Goal: Information Seeking & Learning: Learn about a topic

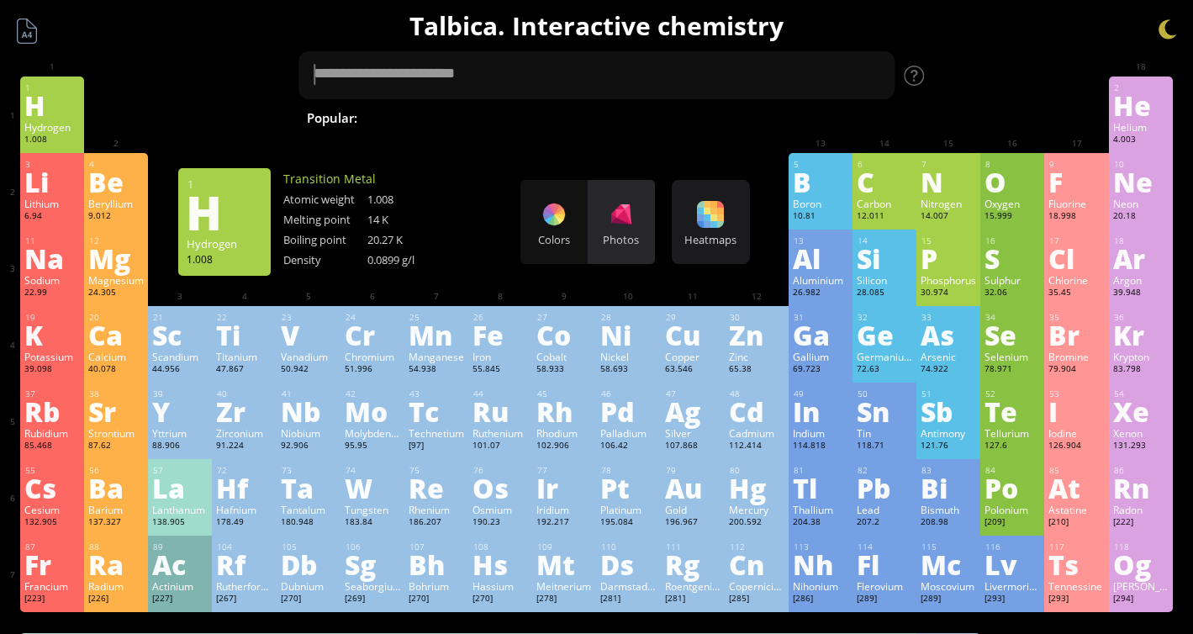
click at [633, 229] on div "Photos" at bounding box center [621, 222] width 67 height 84
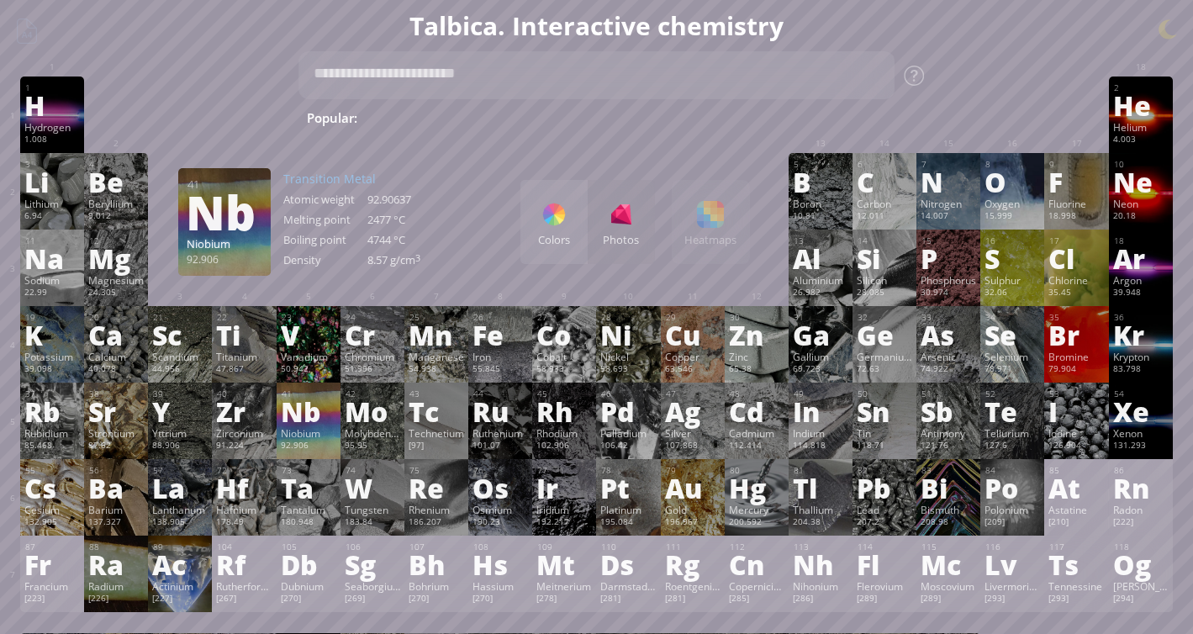
click at [308, 422] on div "Nb" at bounding box center [308, 411] width 55 height 27
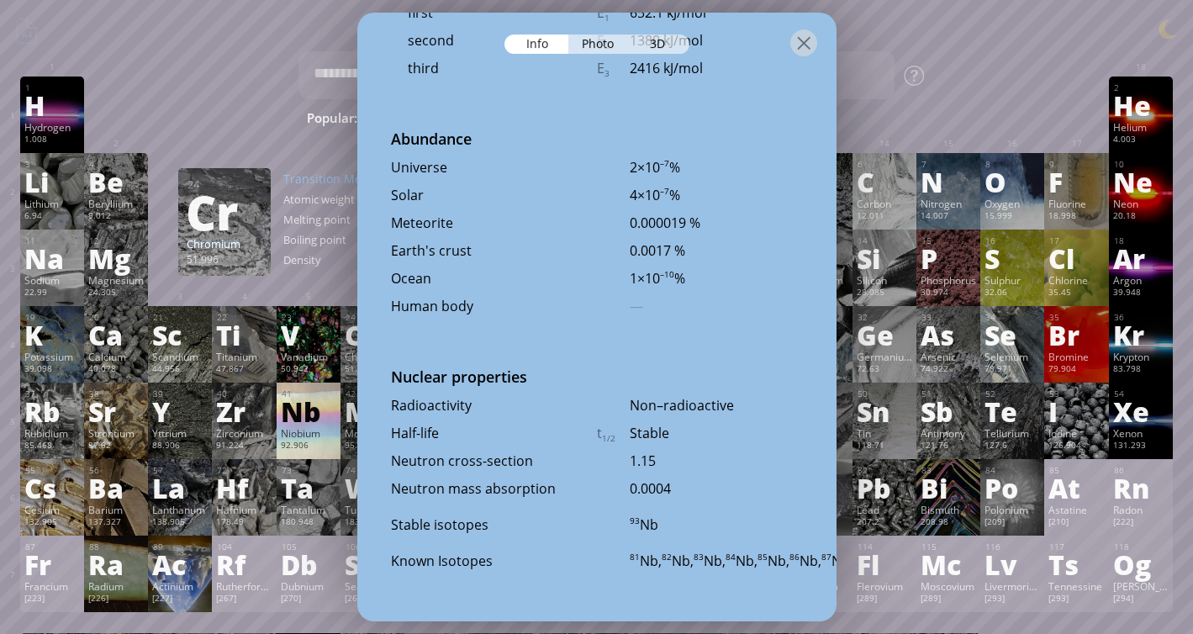
scroll to position [520, 0]
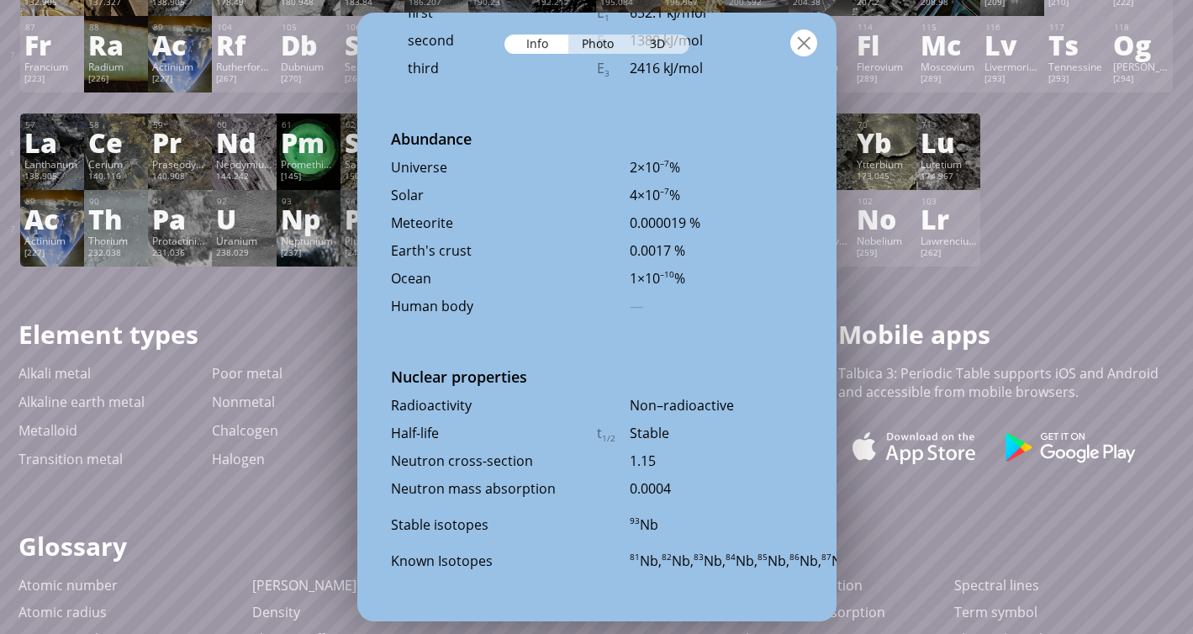
click at [794, 45] on div at bounding box center [803, 42] width 27 height 27
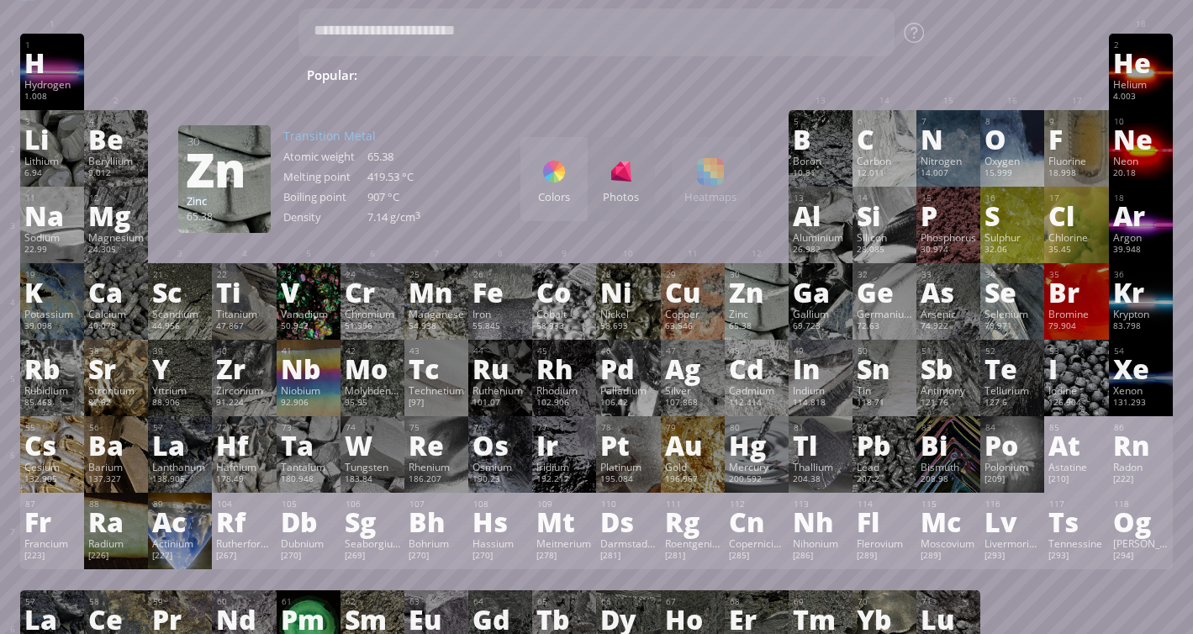
scroll to position [45, 0]
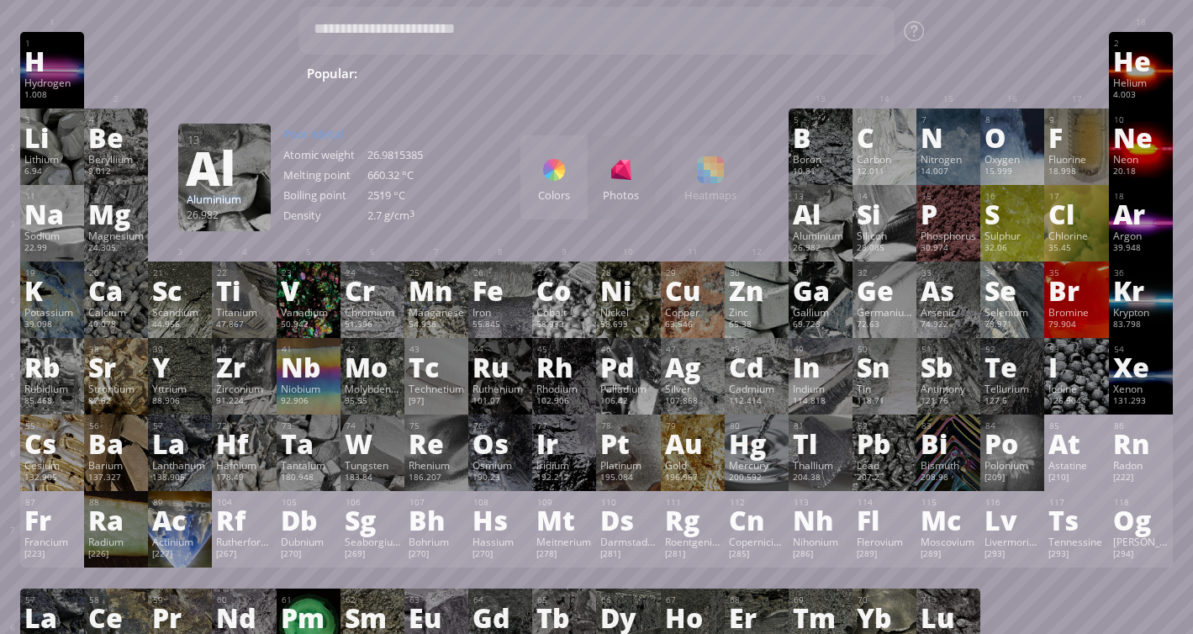
click at [721, 206] on div "Colors Photos Heatmaps Heatmaps Normal mode Melting point Boiling point Density…" at bounding box center [635, 177] width 230 height 84
click at [710, 180] on div "Colors Photos Heatmaps Heatmaps Normal mode Melting point Boiling point Density…" at bounding box center [635, 177] width 230 height 84
click at [571, 185] on div "Colors" at bounding box center [553, 177] width 67 height 84
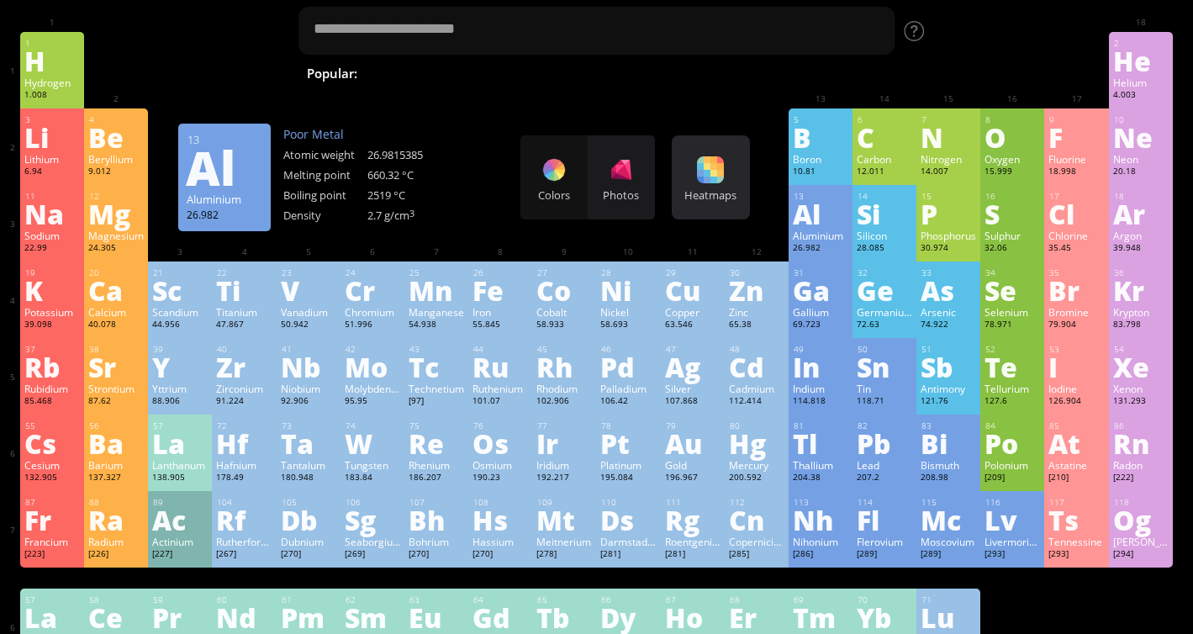
click at [701, 184] on div "Heatmaps Heatmaps Normal mode Melting point Boiling point Density Atomic weight…" at bounding box center [711, 177] width 78 height 84
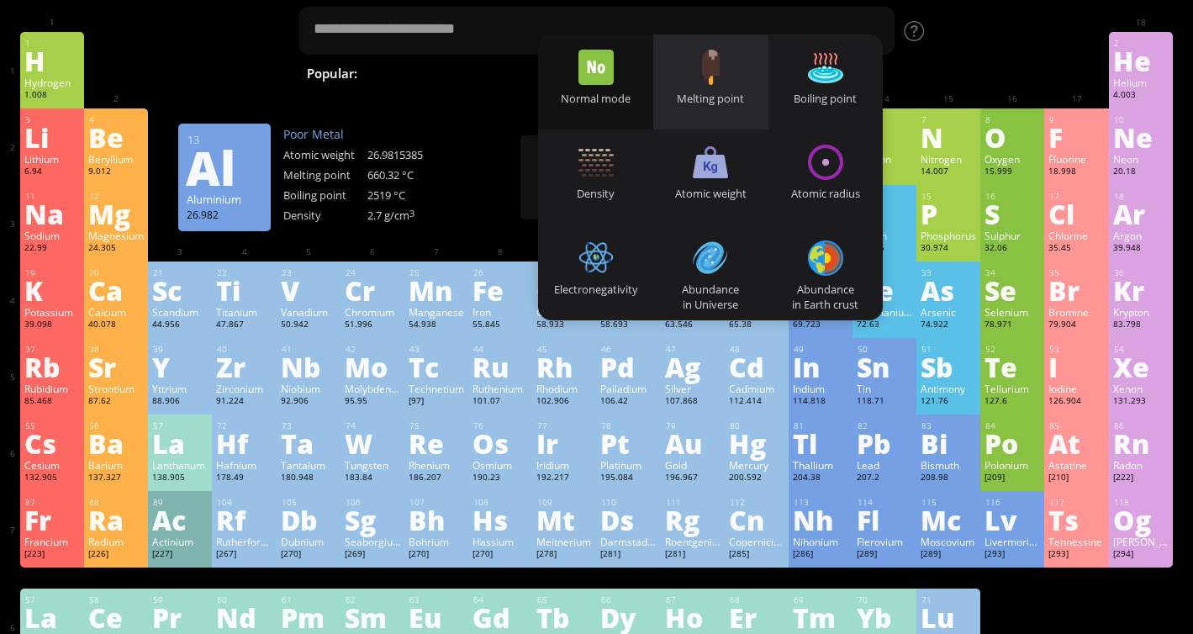
click at [719, 92] on div "Melting point" at bounding box center [710, 98] width 115 height 15
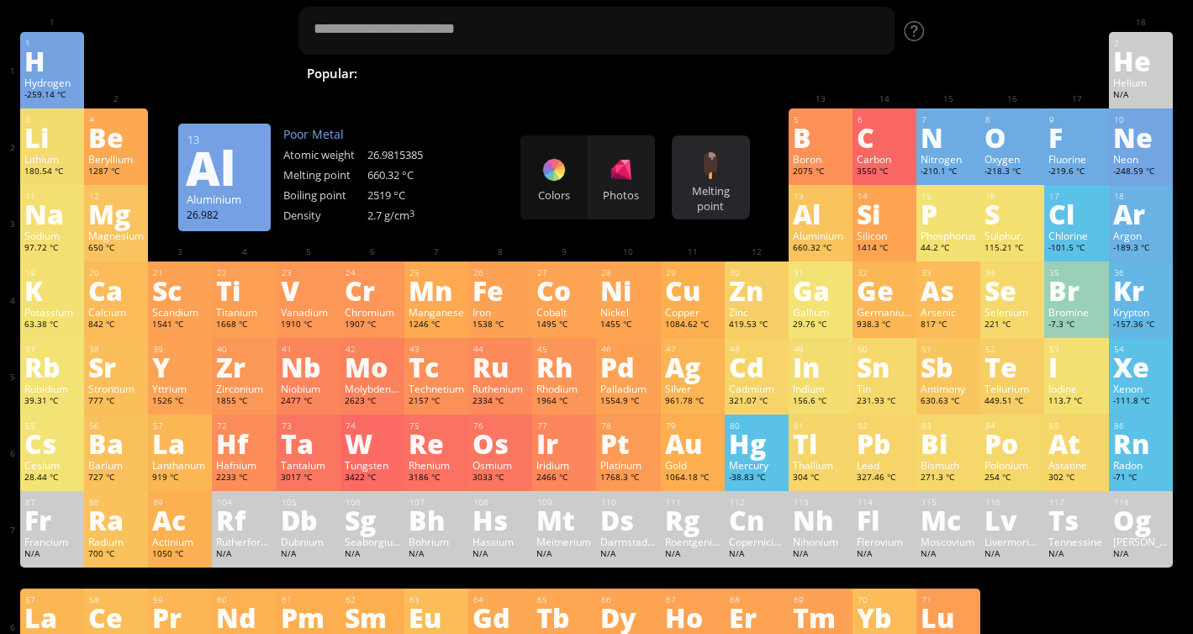
click at [704, 165] on div at bounding box center [710, 165] width 27 height 27
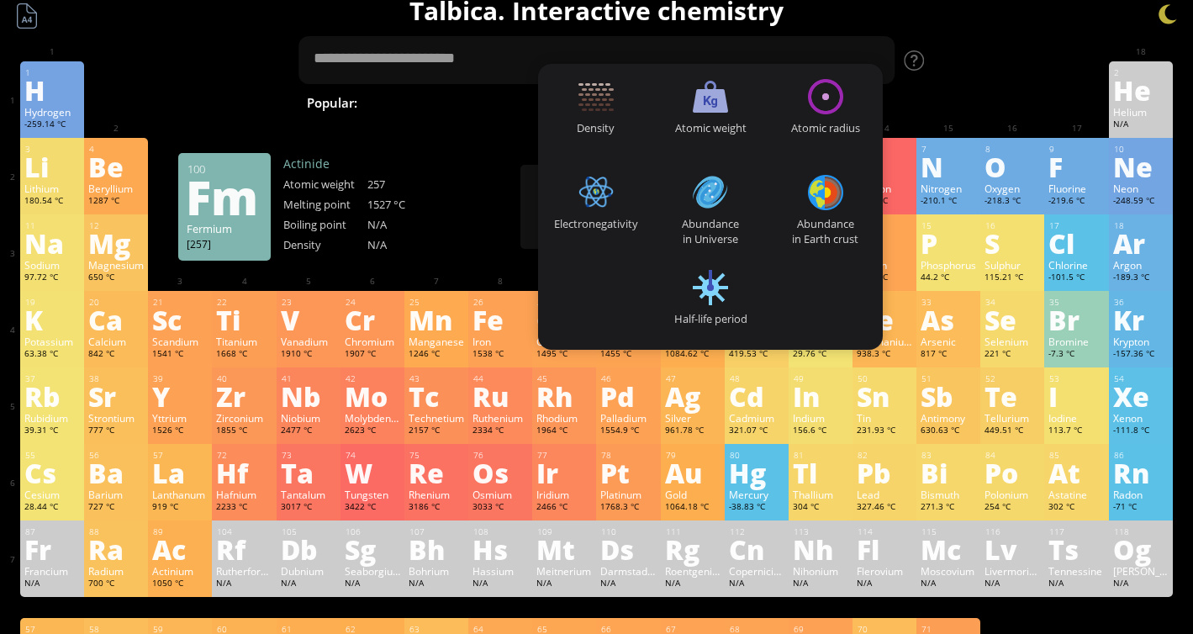
scroll to position [0, 0]
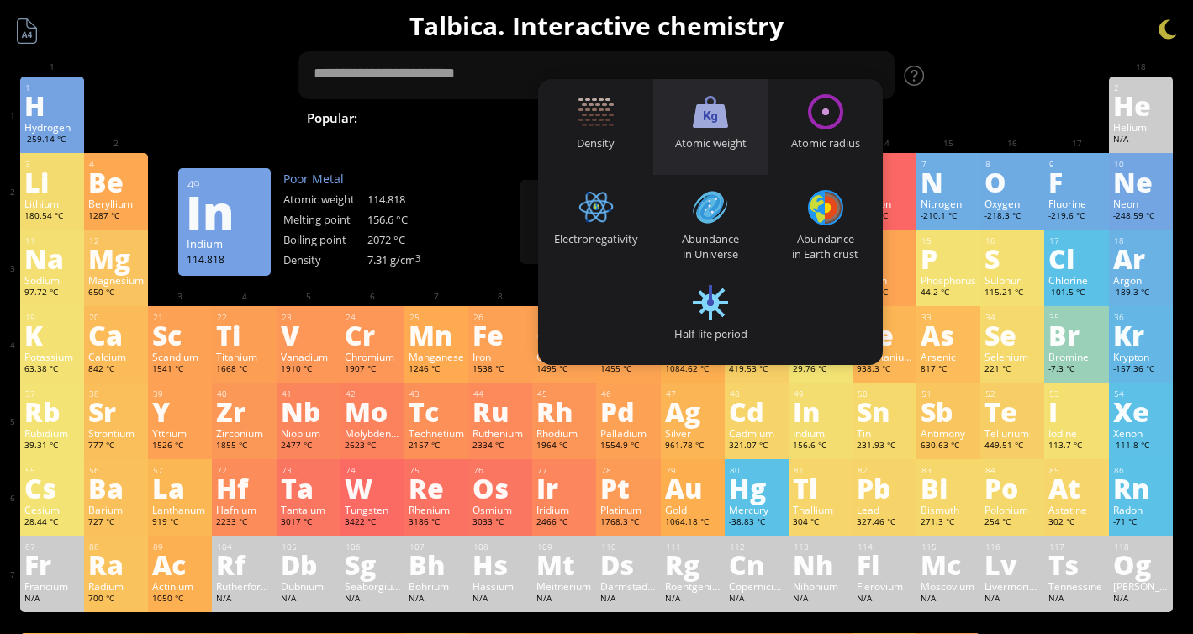
click at [705, 135] on div "Atomic weight" at bounding box center [710, 142] width 115 height 15
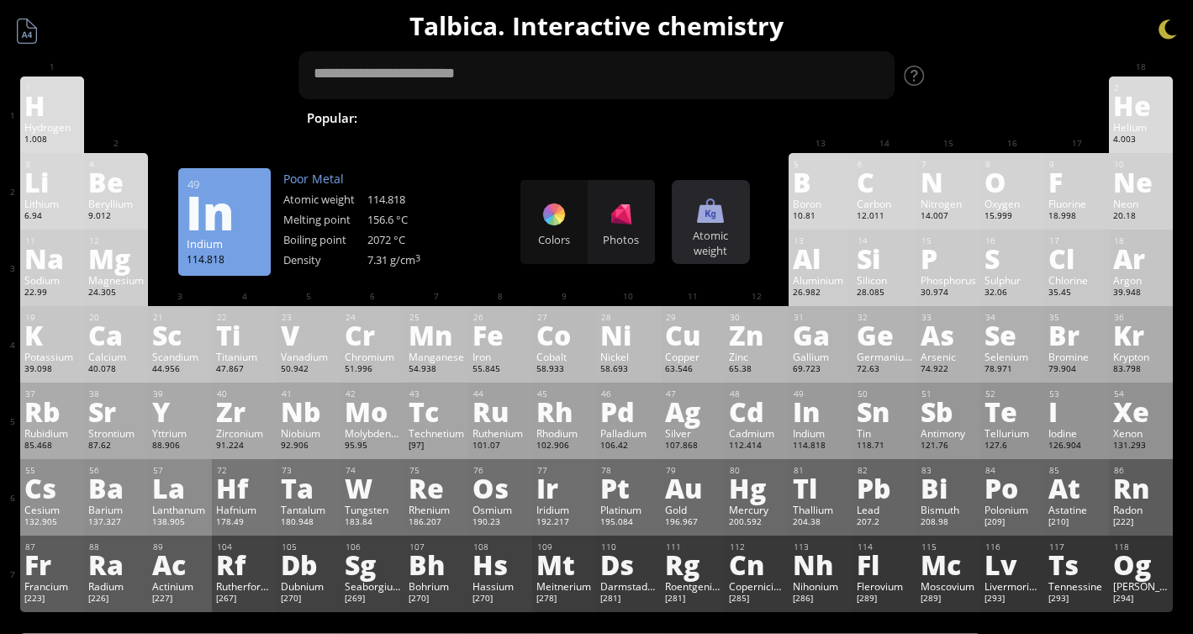
click at [720, 207] on div at bounding box center [710, 210] width 27 height 27
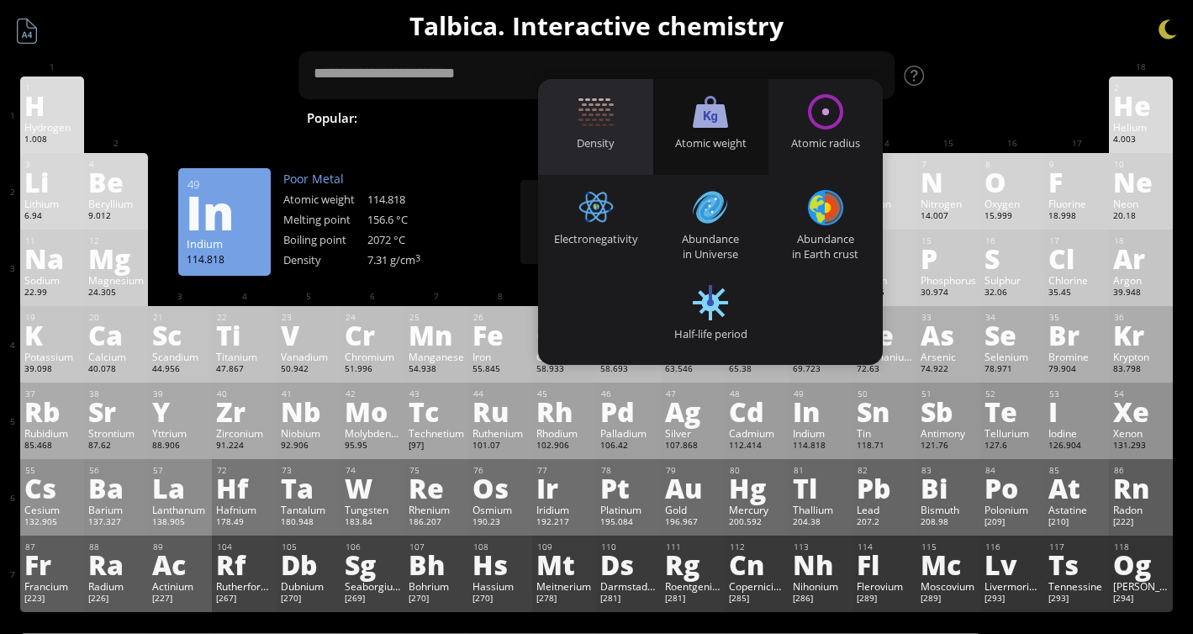
click at [627, 134] on div "Density" at bounding box center [595, 126] width 115 height 95
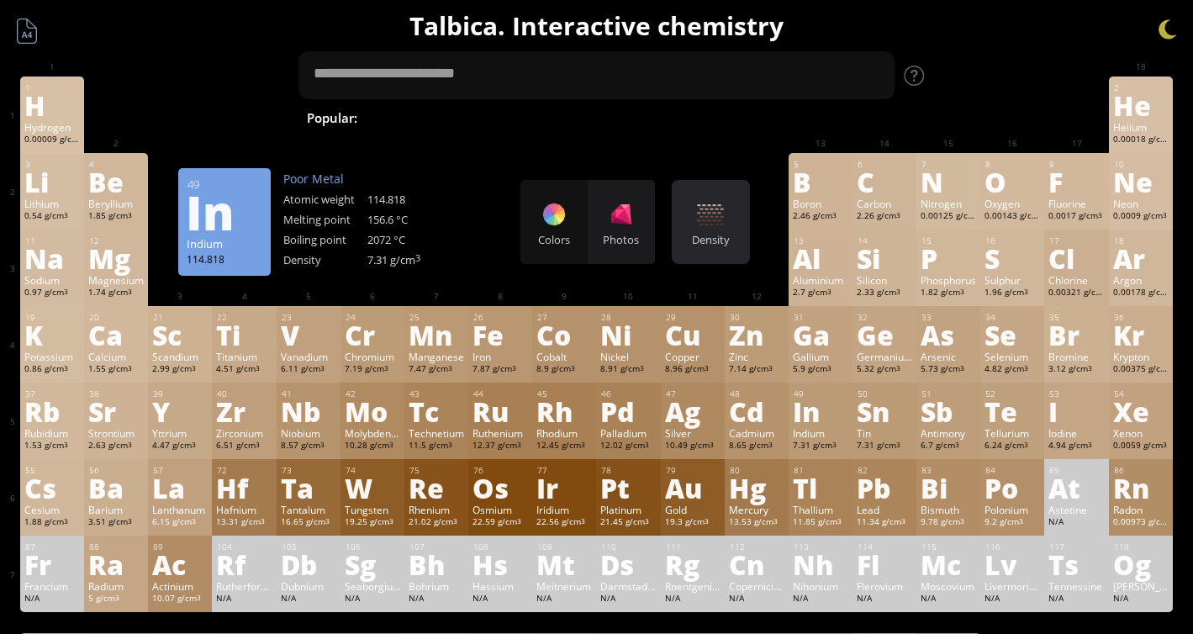
click at [699, 200] on div "Density Heatmaps Normal mode Melting point Boiling point Density Atomic weight …" at bounding box center [711, 222] width 78 height 84
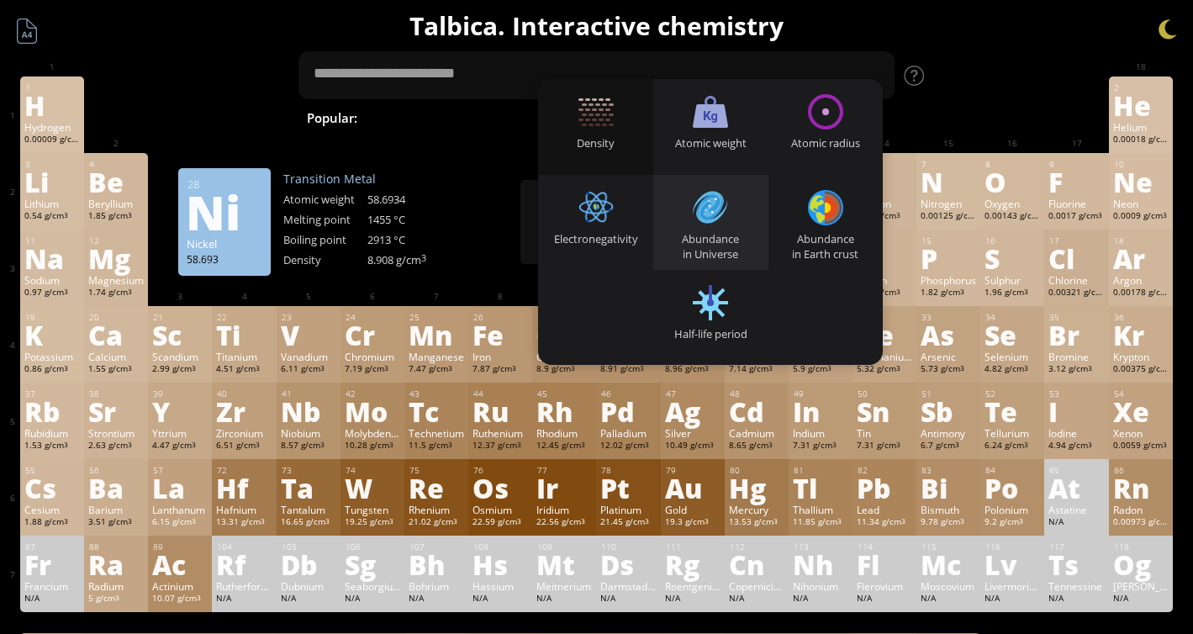
click at [722, 210] on div at bounding box center [710, 207] width 35 height 35
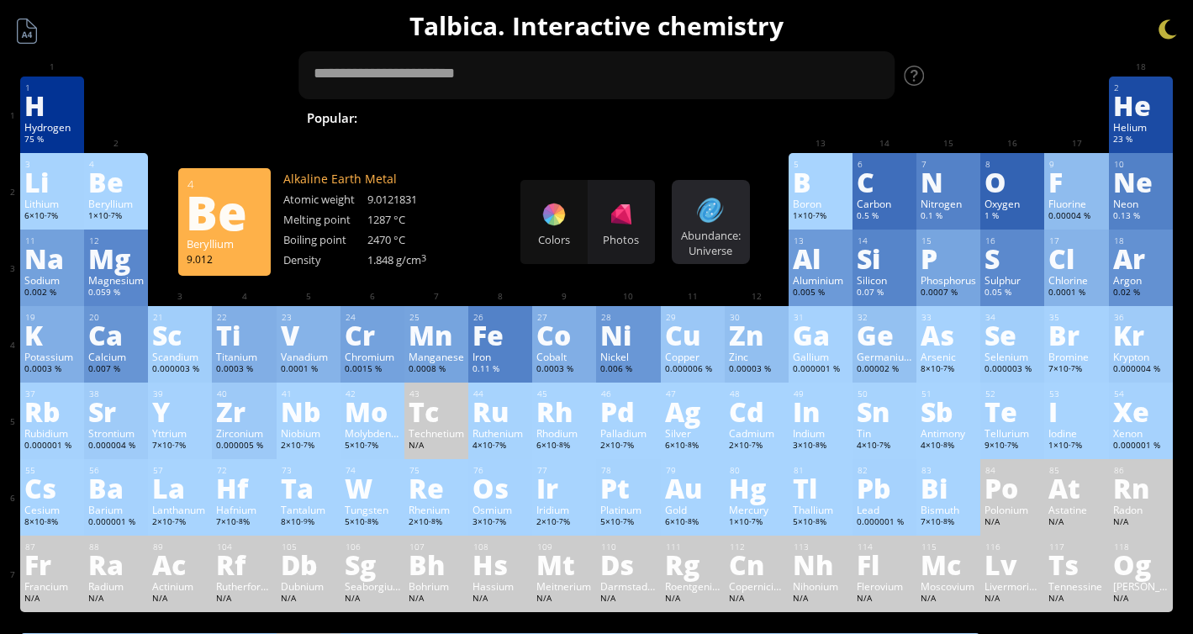
click at [699, 222] on div at bounding box center [710, 210] width 27 height 27
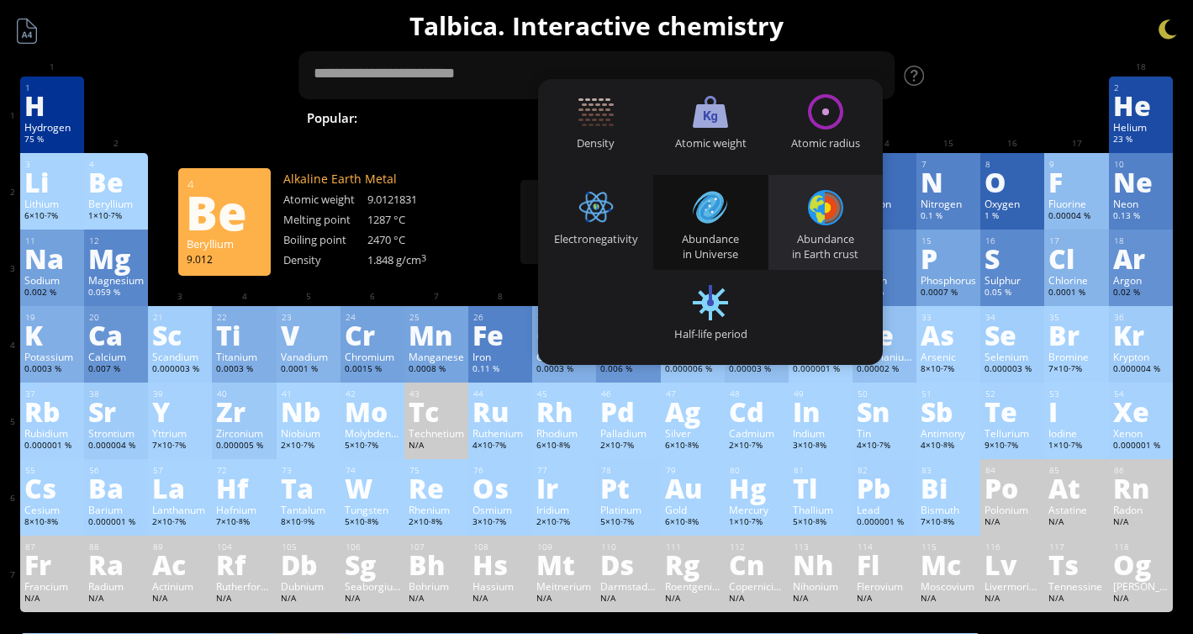
click at [804, 215] on div "Abundance in Earth crust" at bounding box center [825, 222] width 115 height 95
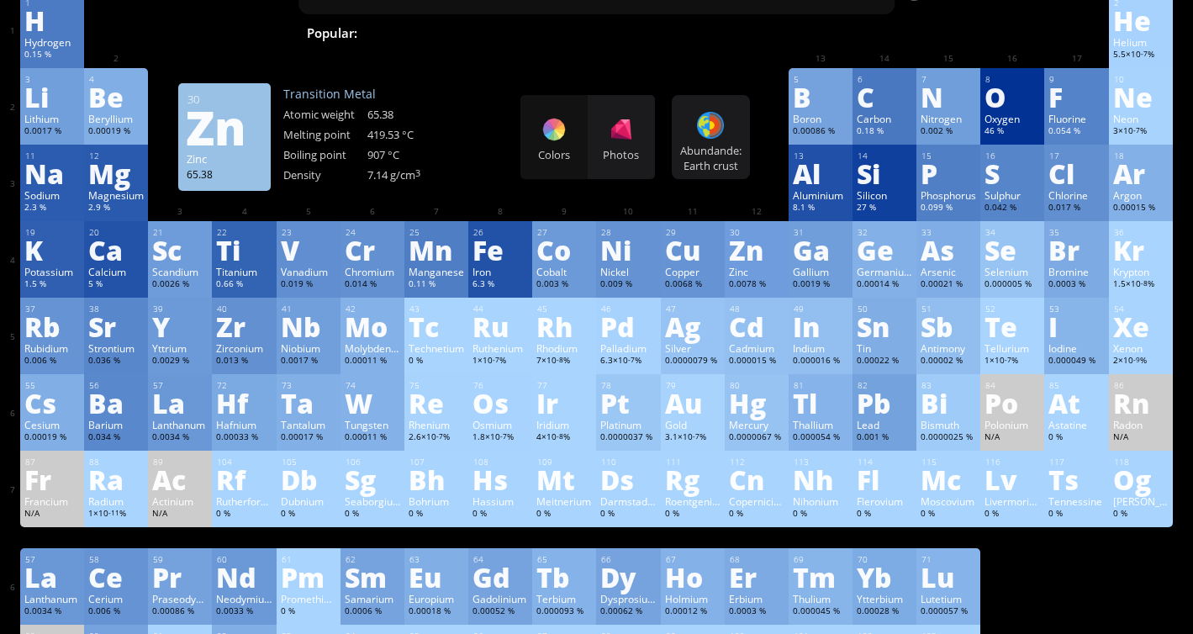
scroll to position [86, 0]
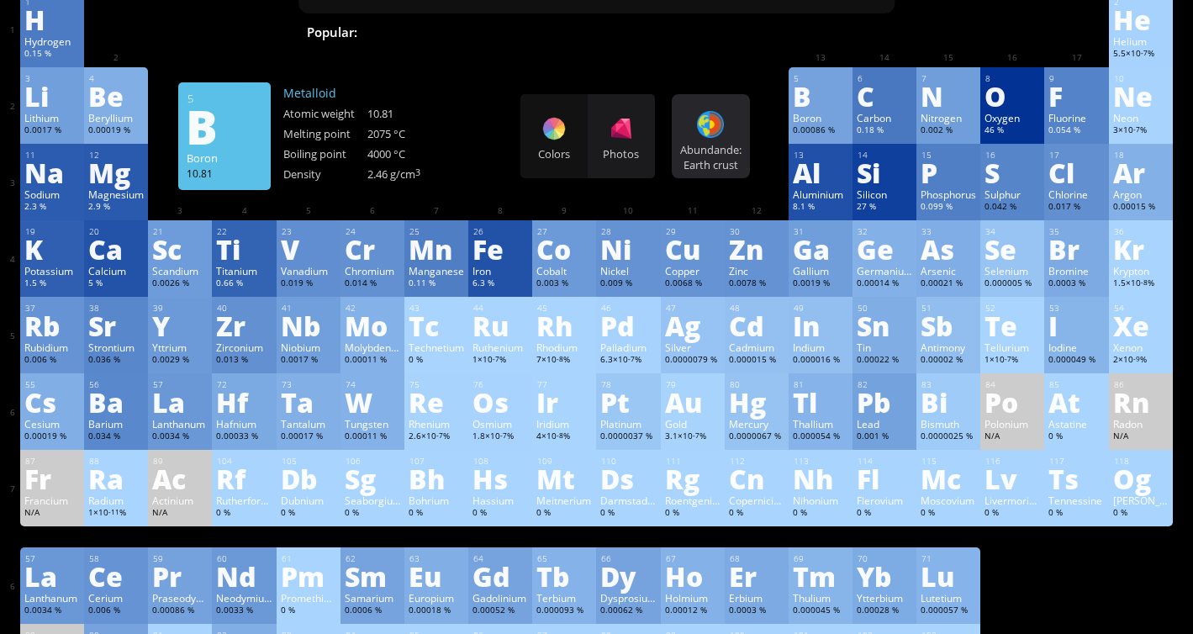
click at [703, 109] on div "Abundande: Earth crust Heatmaps Normal mode Melting point Boiling point Density…" at bounding box center [711, 136] width 78 height 84
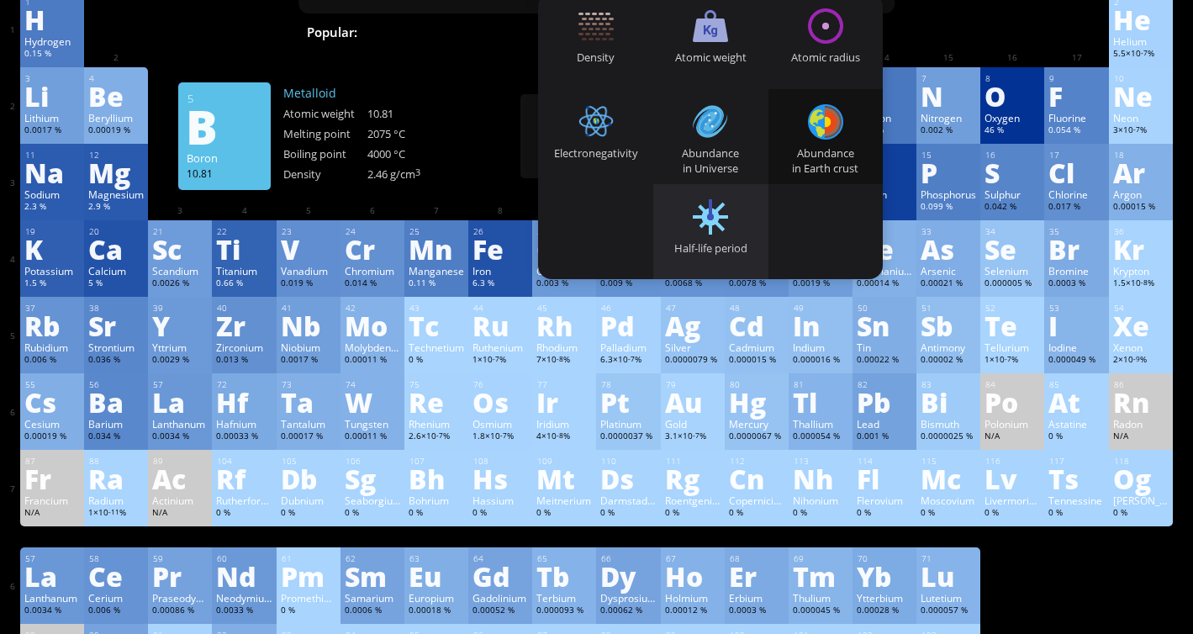
click at [736, 202] on div "Half-life period" at bounding box center [710, 231] width 115 height 95
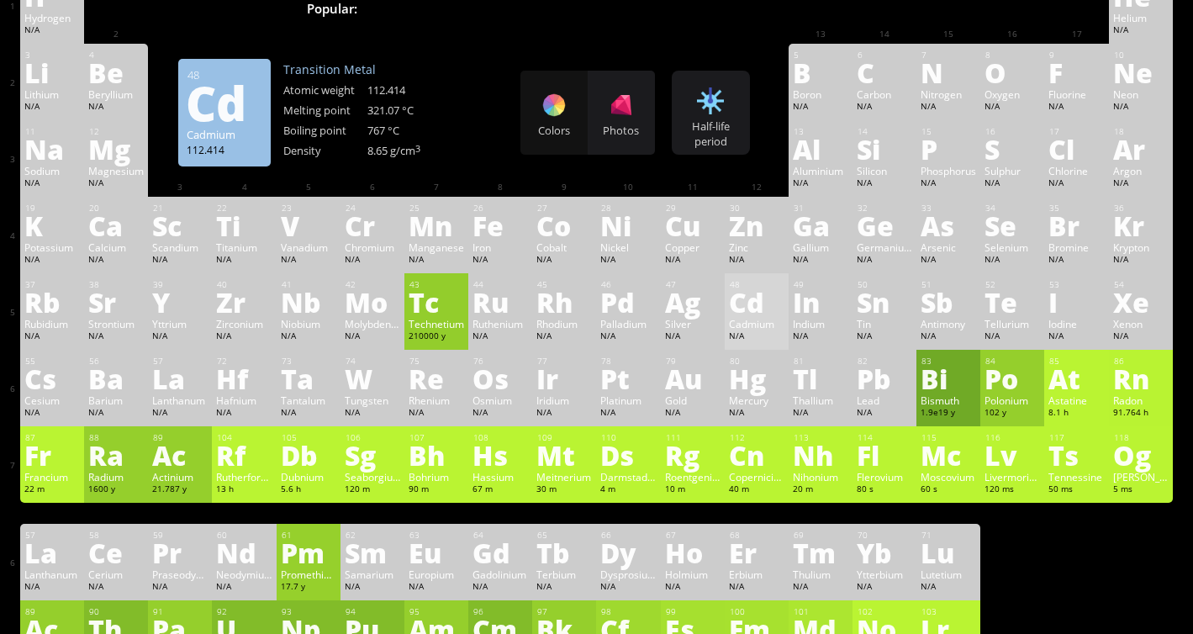
scroll to position [101, 0]
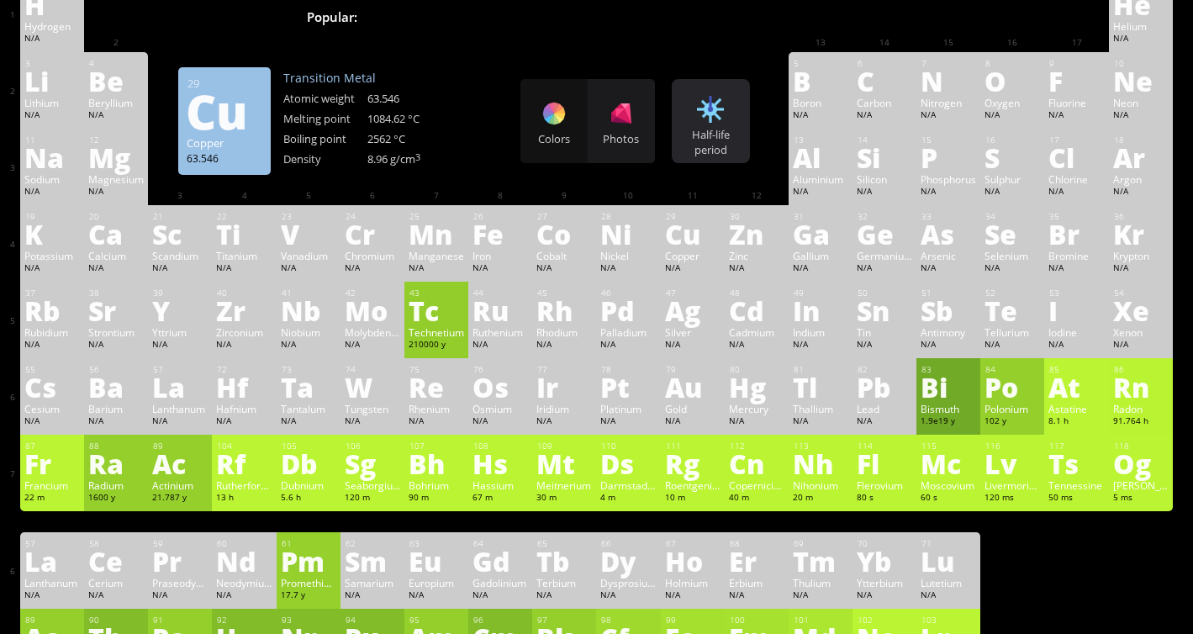
click at [726, 149] on div "Half-life period" at bounding box center [711, 142] width 70 height 30
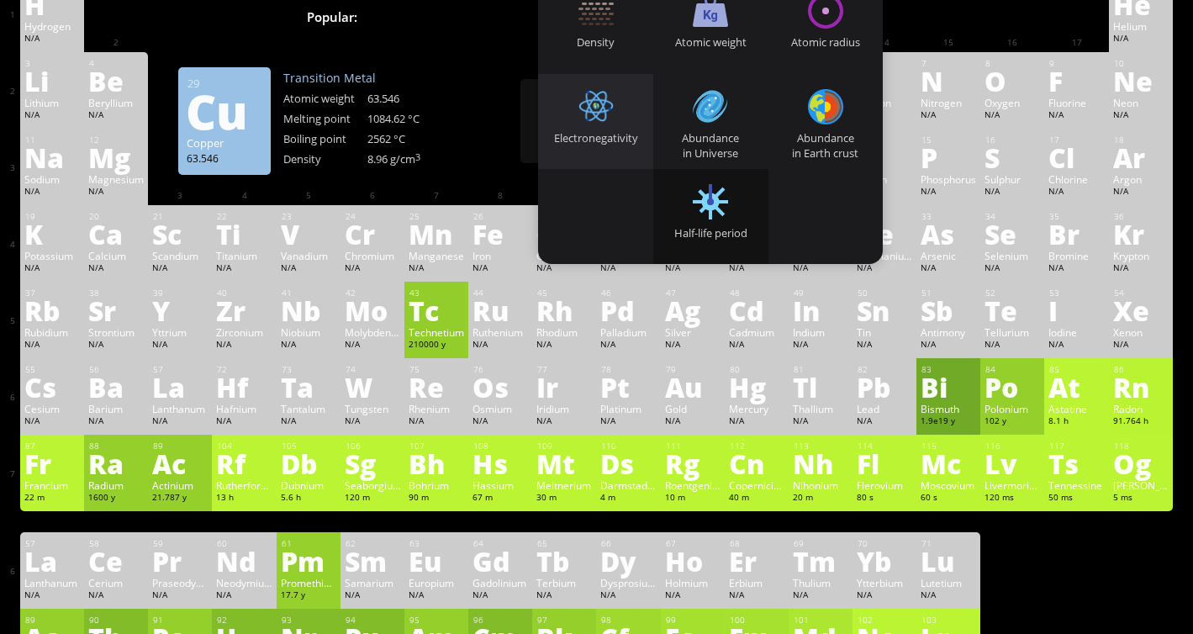
click at [607, 99] on div at bounding box center [595, 106] width 35 height 35
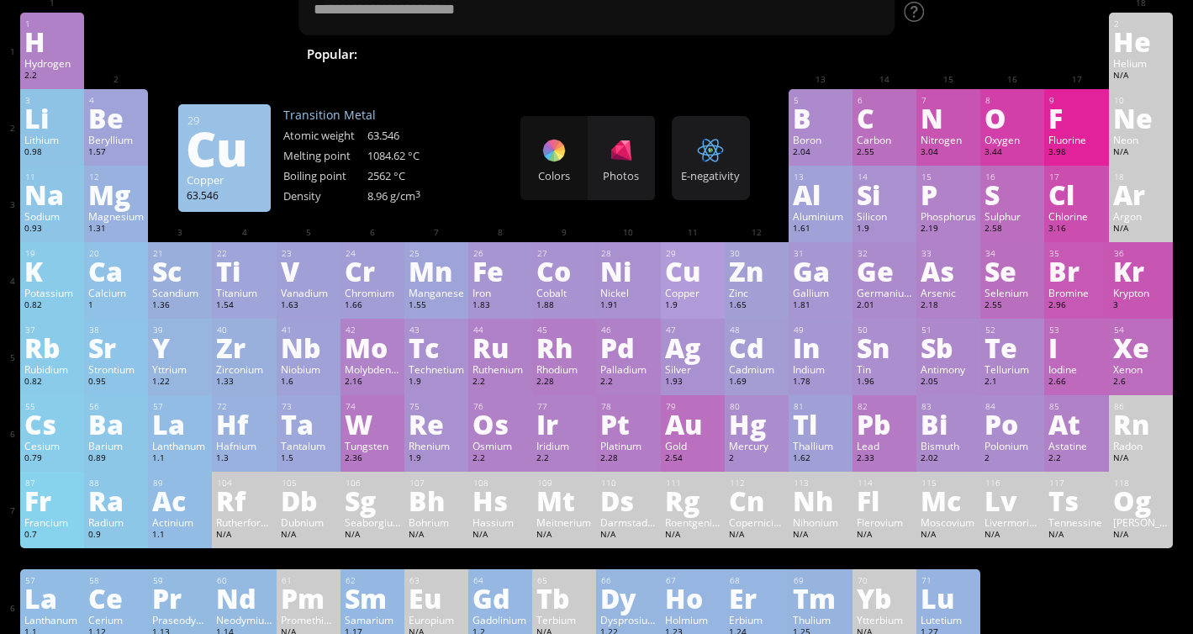
scroll to position [77, 0]
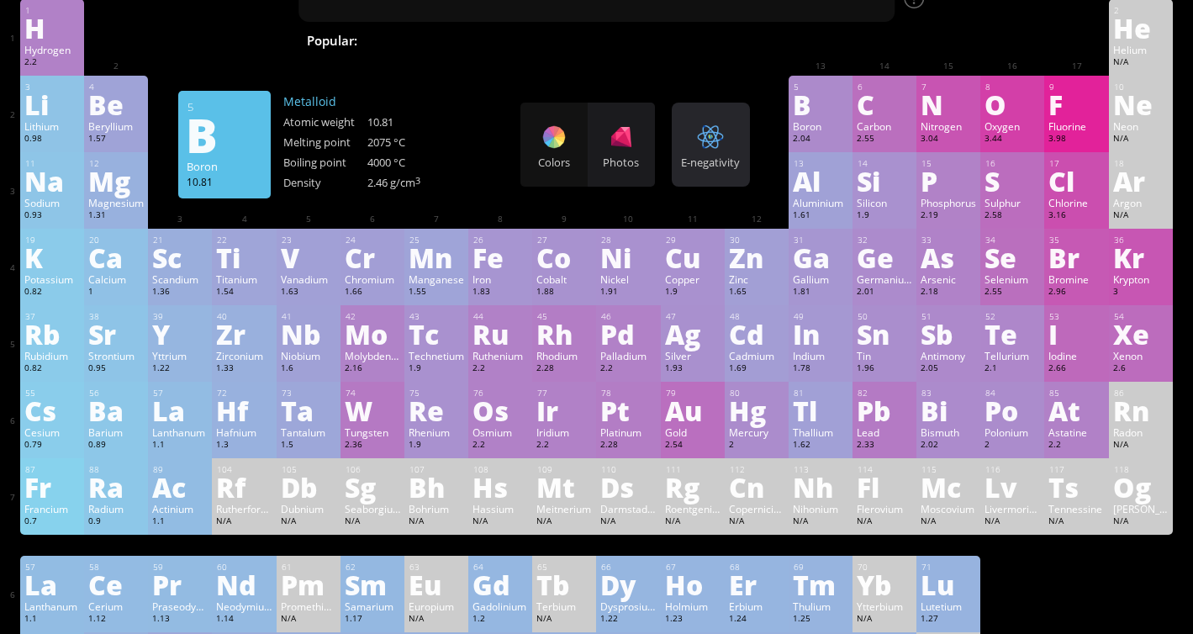
click at [716, 135] on div at bounding box center [710, 137] width 27 height 27
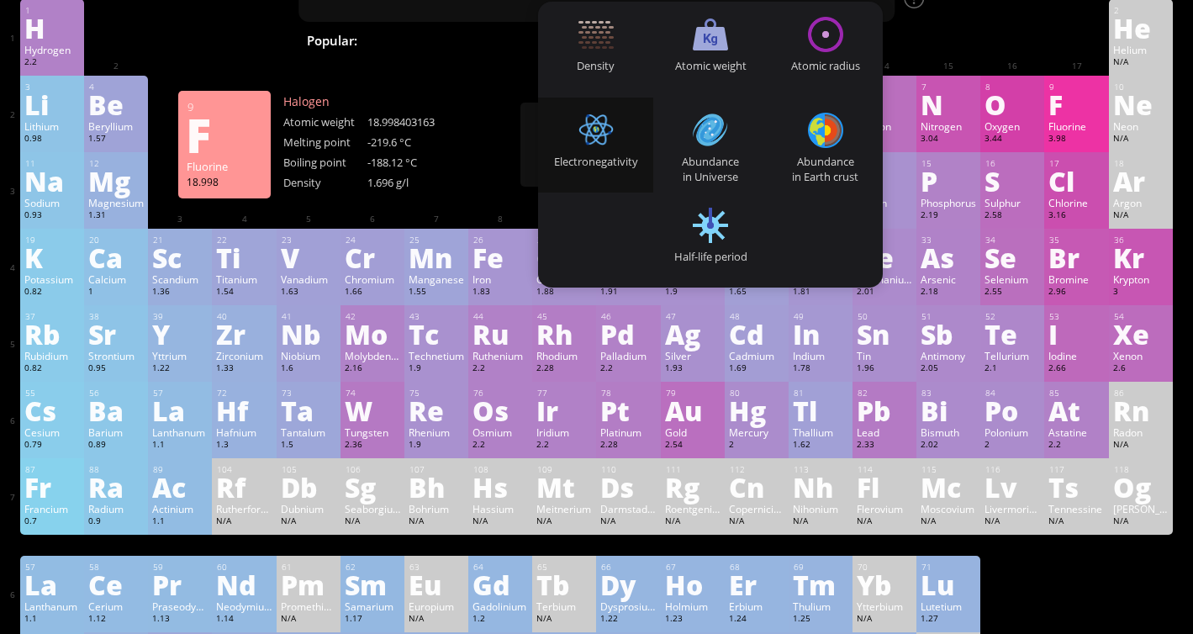
click at [1089, 131] on div "Fluorine" at bounding box center [1075, 125] width 55 height 13
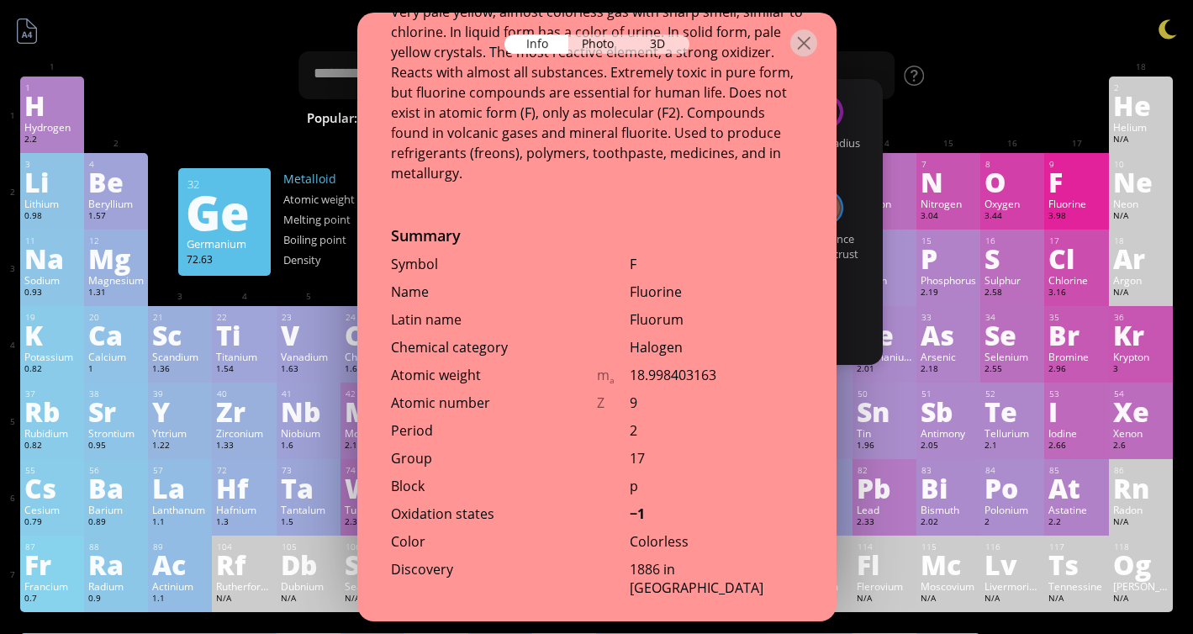
scroll to position [0, 0]
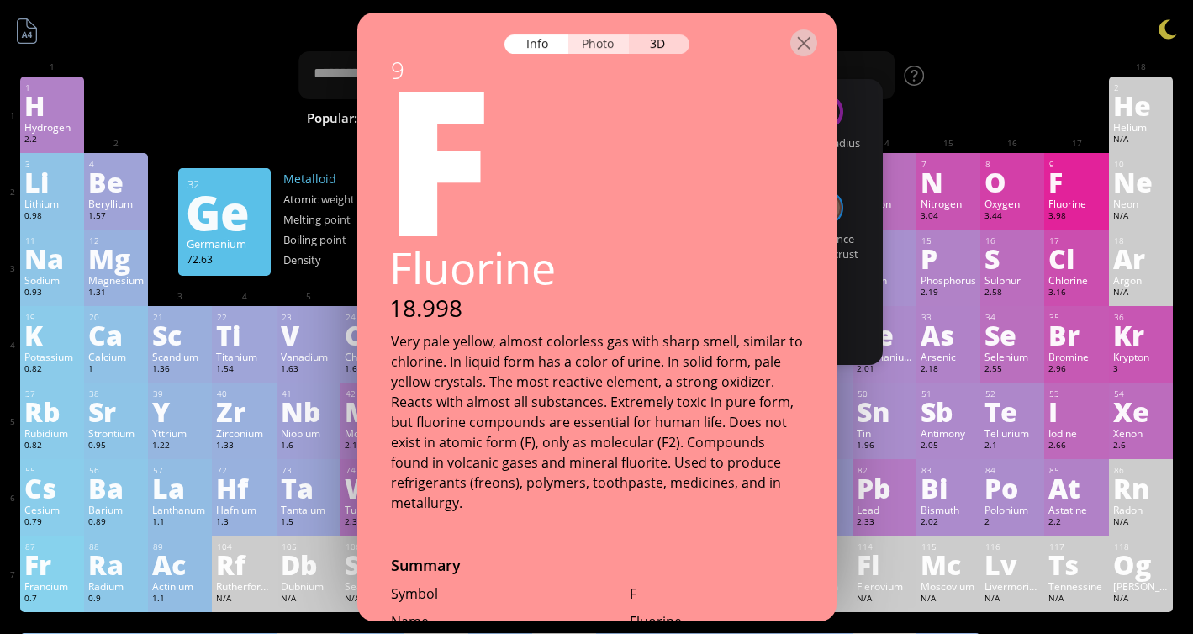
click at [608, 47] on div "Photo" at bounding box center [598, 43] width 61 height 19
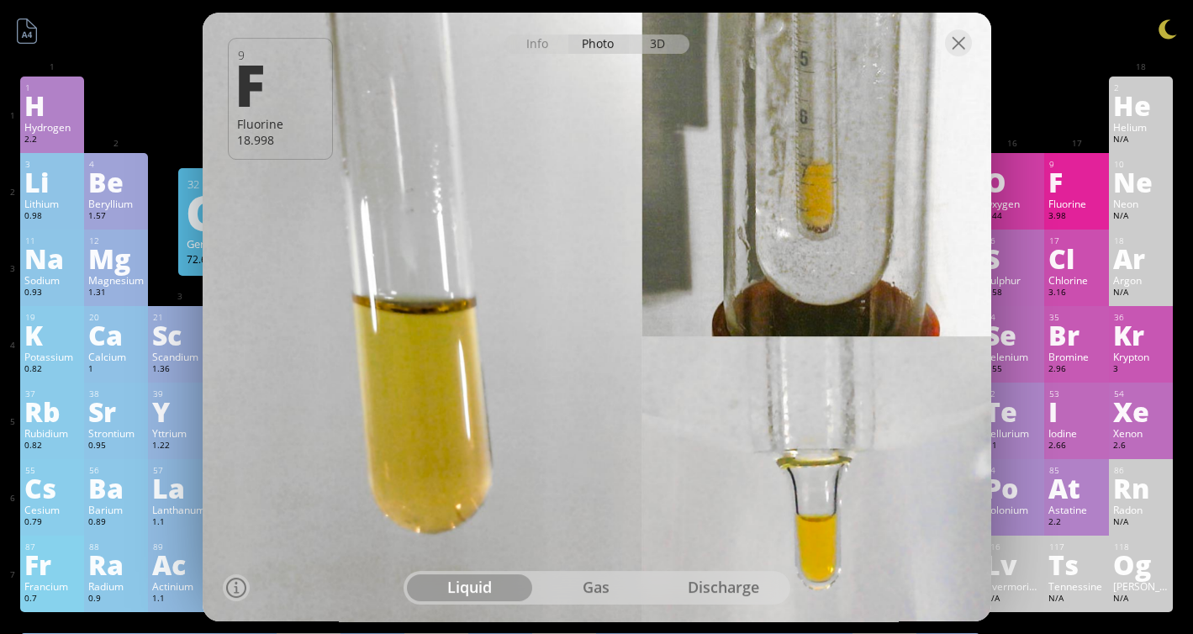
click at [661, 42] on div "3D" at bounding box center [659, 43] width 61 height 19
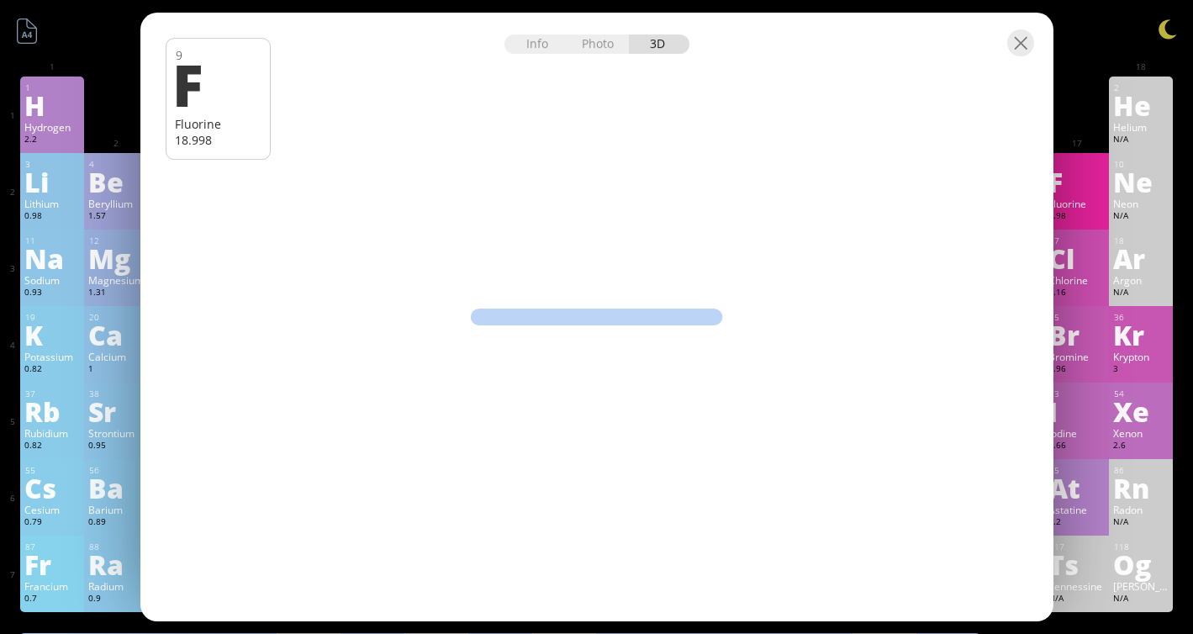
click at [673, 44] on div "Info Photo 3D" at bounding box center [596, 43] width 185 height 19
click at [1013, 52] on div at bounding box center [1020, 42] width 27 height 27
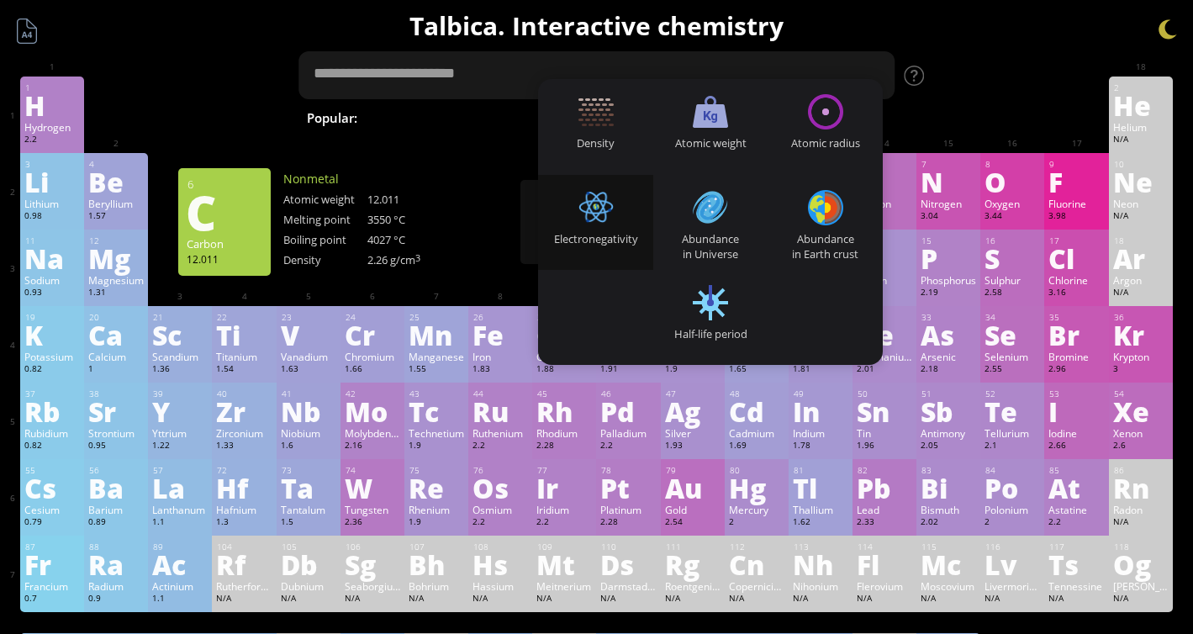
click at [877, 51] on textarea at bounding box center [596, 75] width 597 height 48
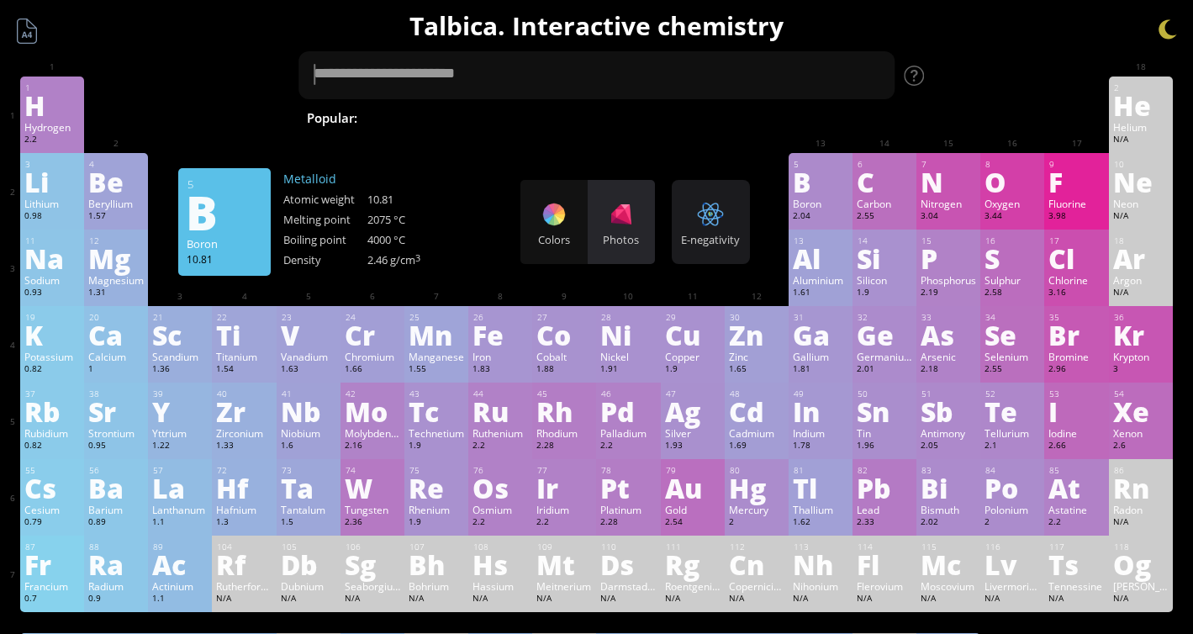
click at [597, 232] on div "Photos" at bounding box center [621, 239] width 67 height 15
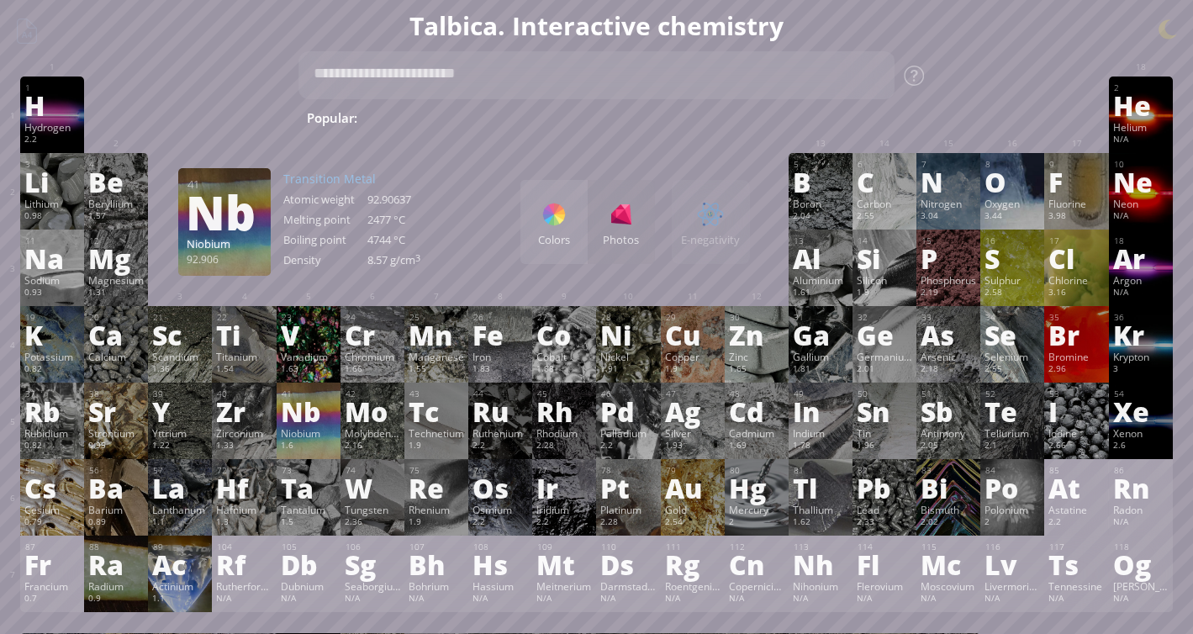
click at [312, 410] on div "Nb" at bounding box center [308, 411] width 55 height 27
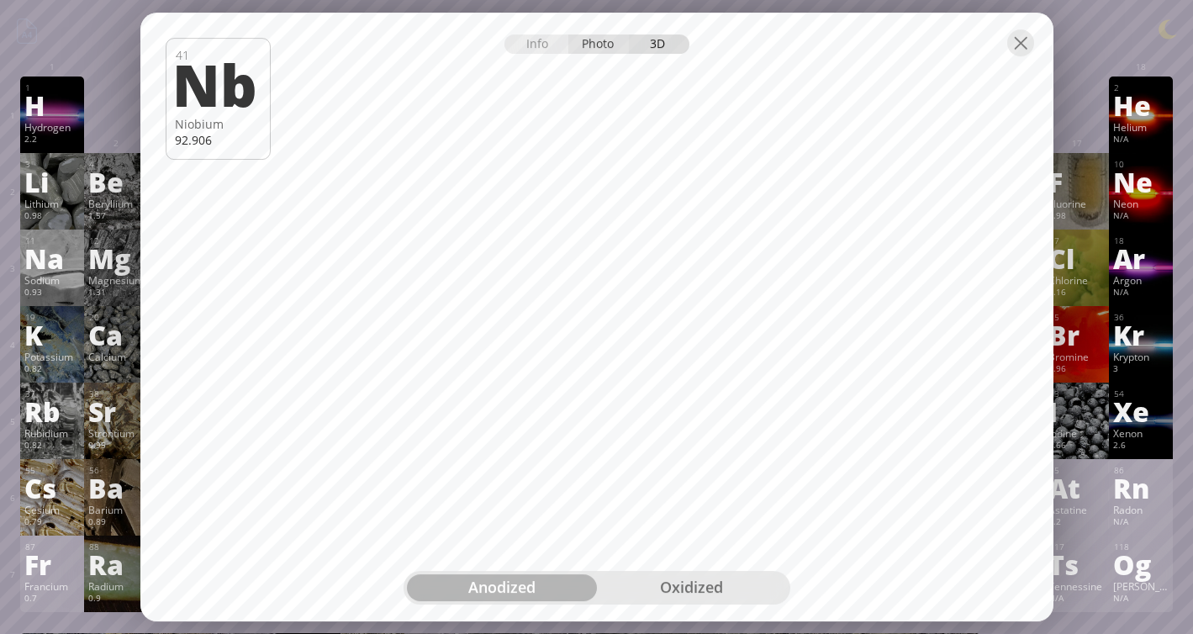
click at [615, 44] on div "Photo" at bounding box center [598, 43] width 61 height 19
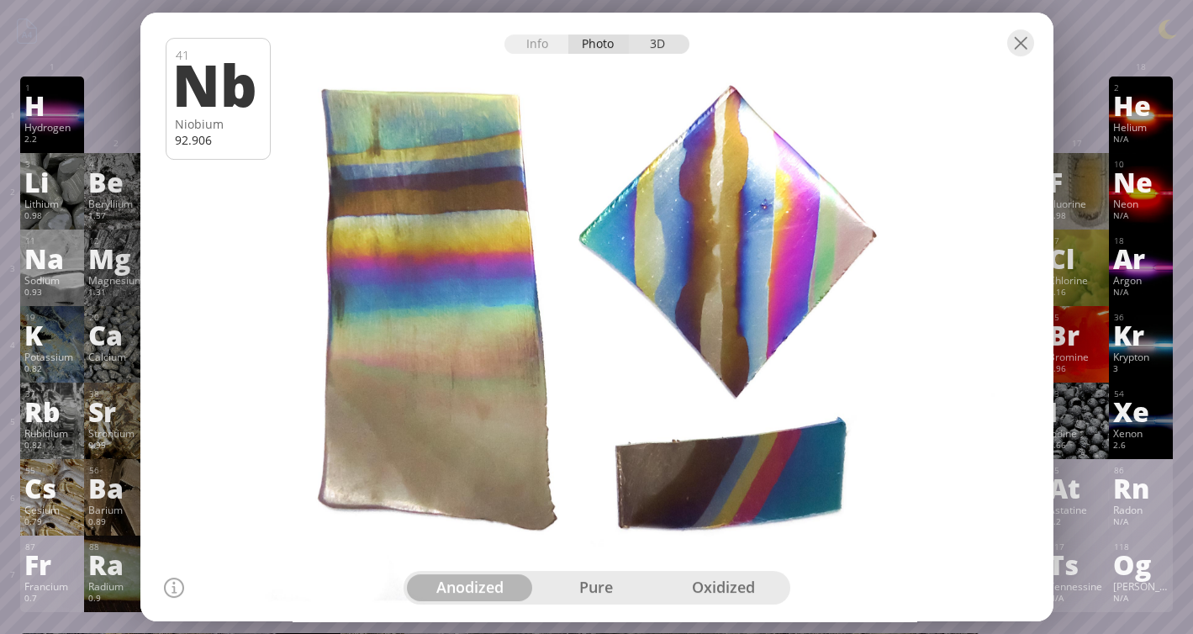
click at [643, 46] on div "3D" at bounding box center [659, 43] width 61 height 19
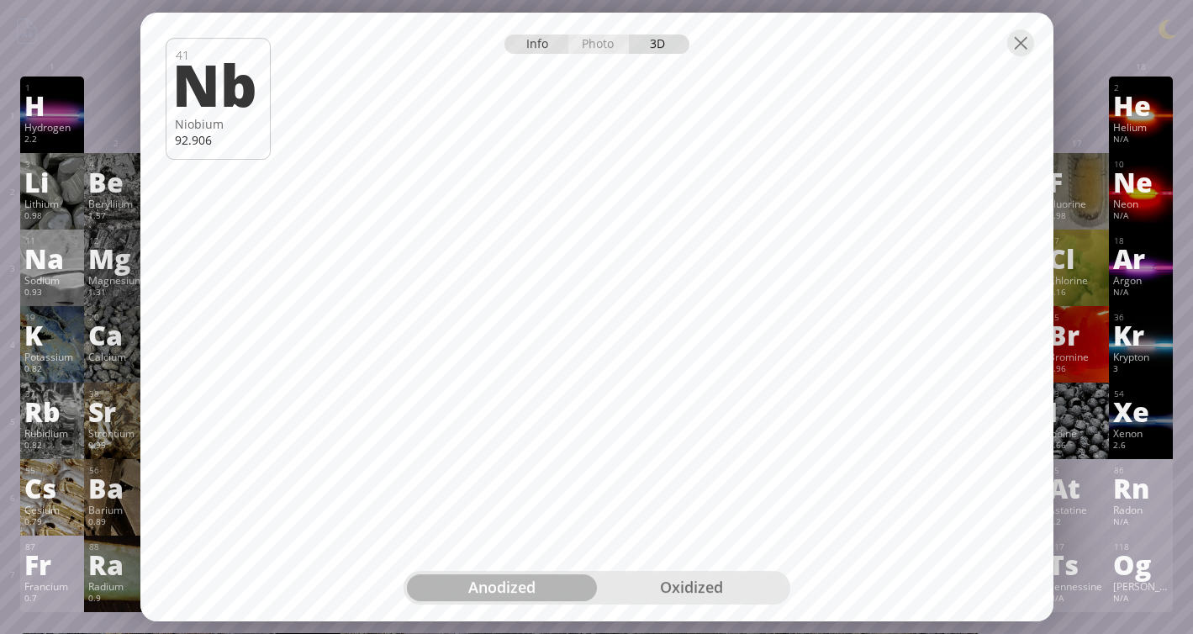
click at [530, 35] on div "Info" at bounding box center [536, 43] width 65 height 19
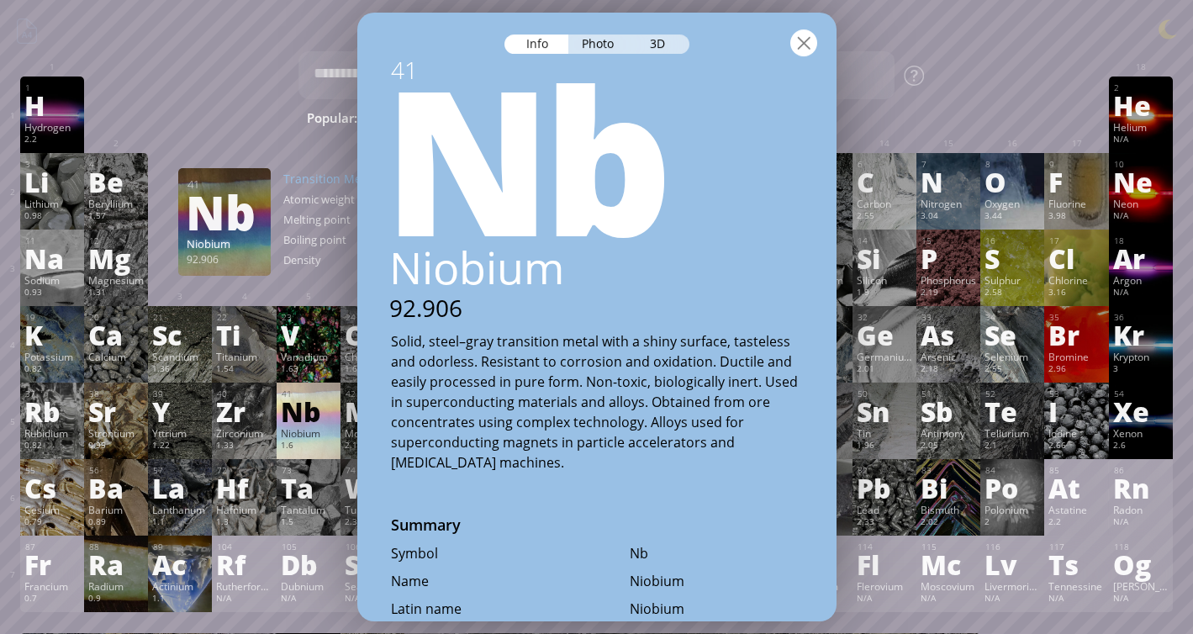
click at [803, 40] on div at bounding box center [803, 42] width 27 height 27
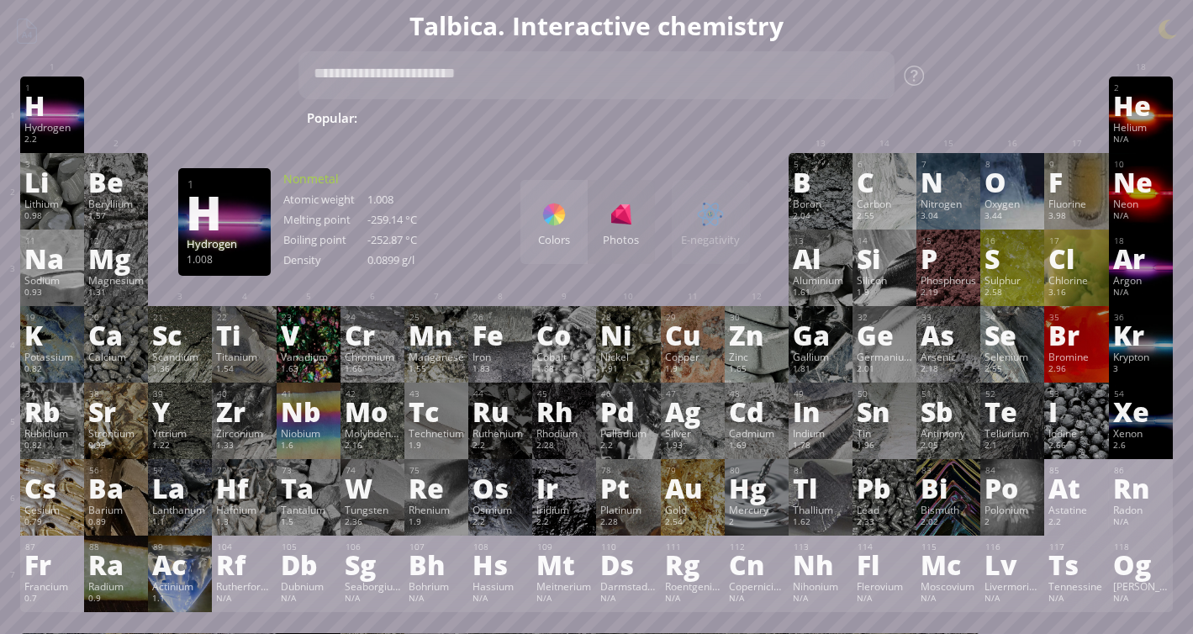
click at [53, 119] on div "1 H Hydrogen 2.2 −1, +1 −1, +1 -259.14 °C -252.87 °C 0.0899 g/l 1s 1" at bounding box center [52, 115] width 64 height 77
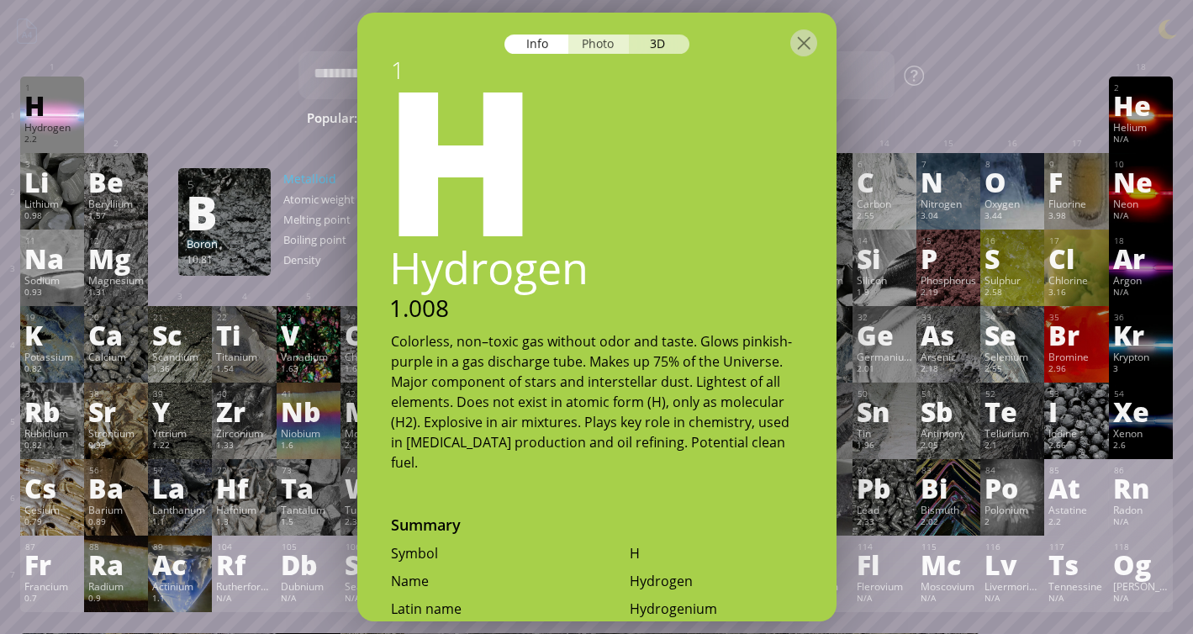
click at [597, 42] on div "Photo" at bounding box center [598, 43] width 61 height 19
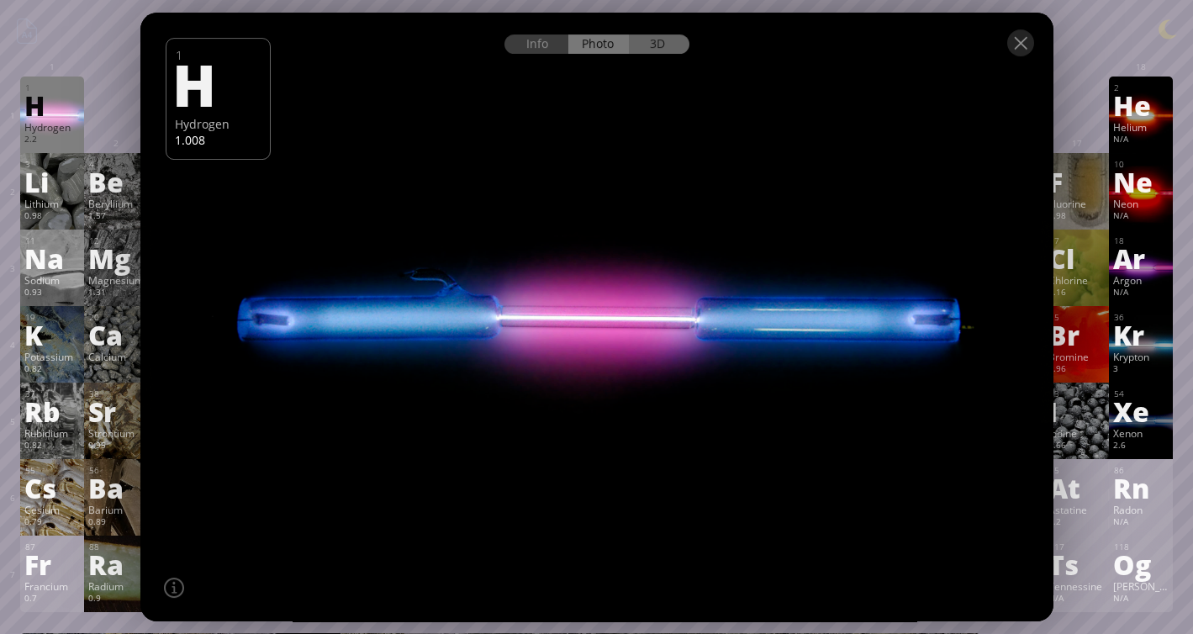
click at [668, 51] on div "3D" at bounding box center [659, 43] width 61 height 19
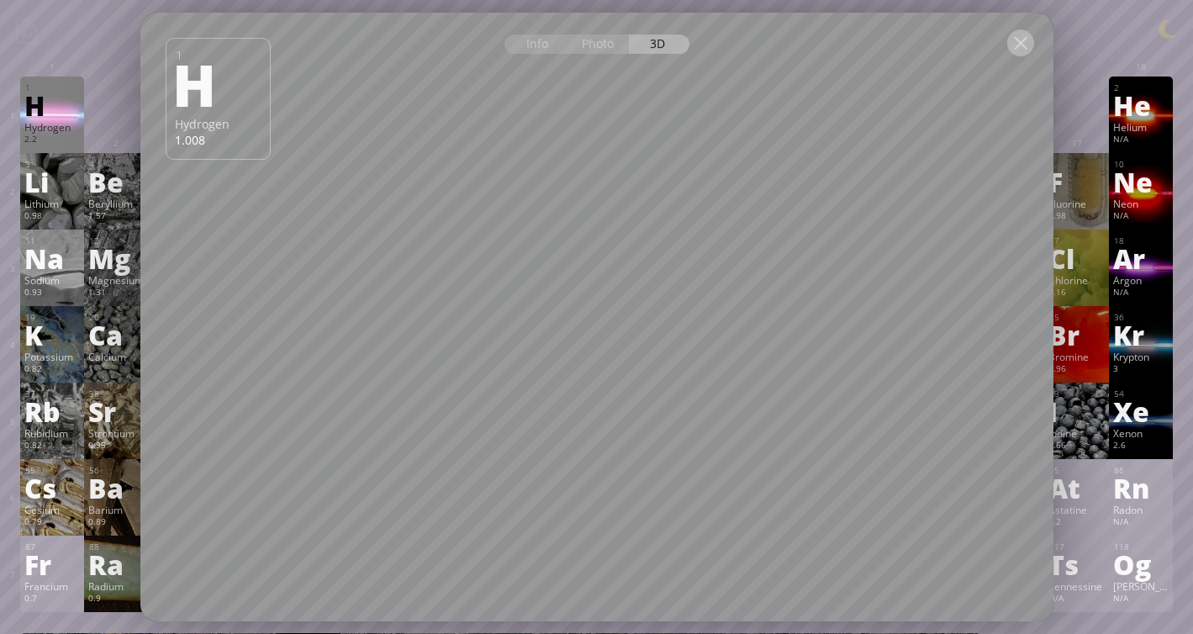
click at [1023, 39] on div at bounding box center [1020, 42] width 27 height 27
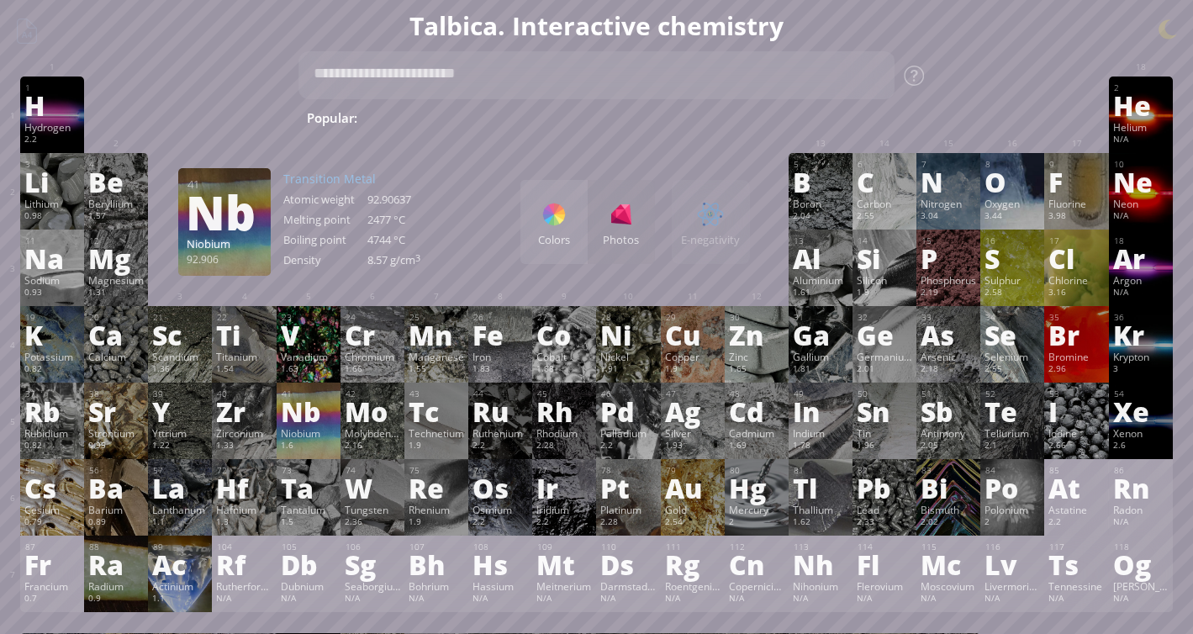
click at [315, 433] on div "Niobium" at bounding box center [308, 432] width 55 height 13
